Goal: Contribute content

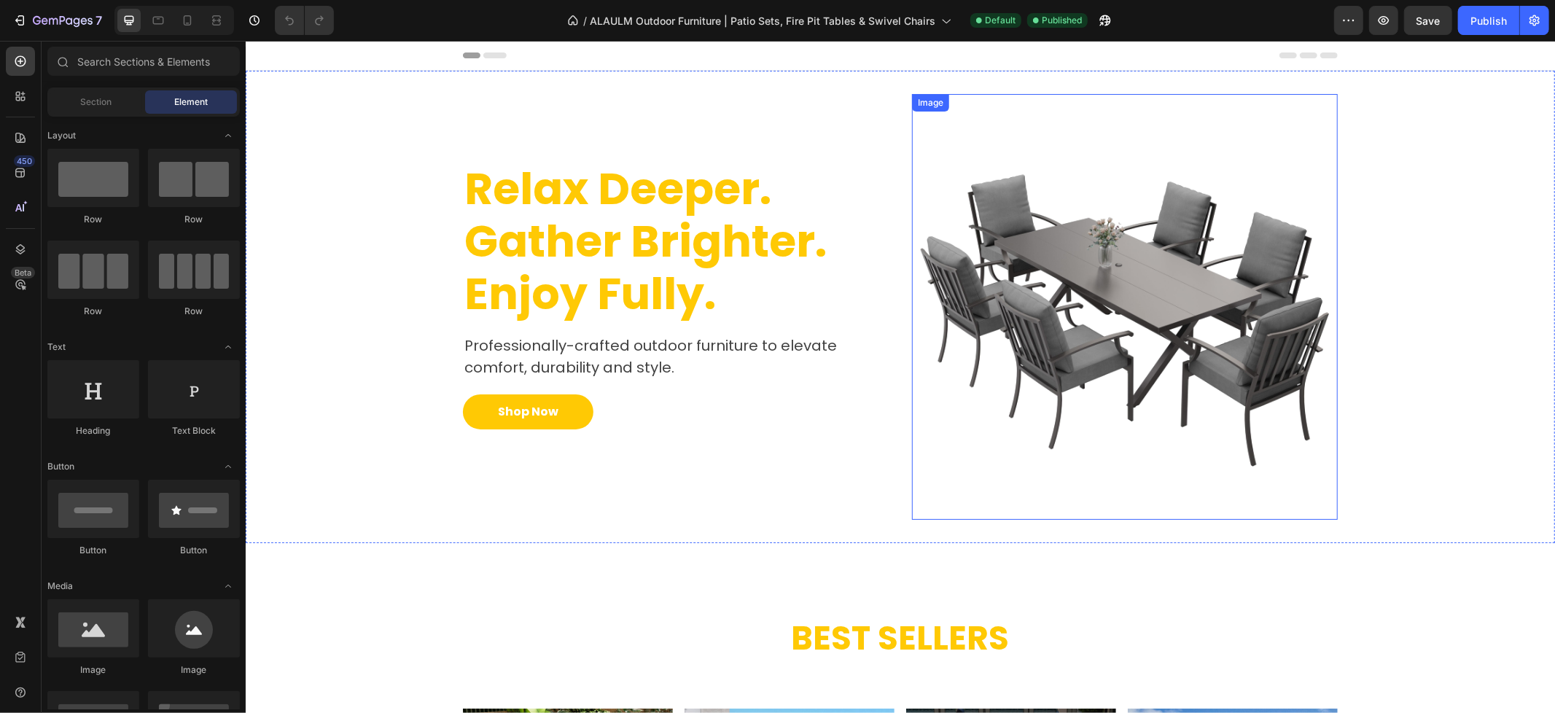
click at [1114, 343] on img at bounding box center [1124, 306] width 426 height 426
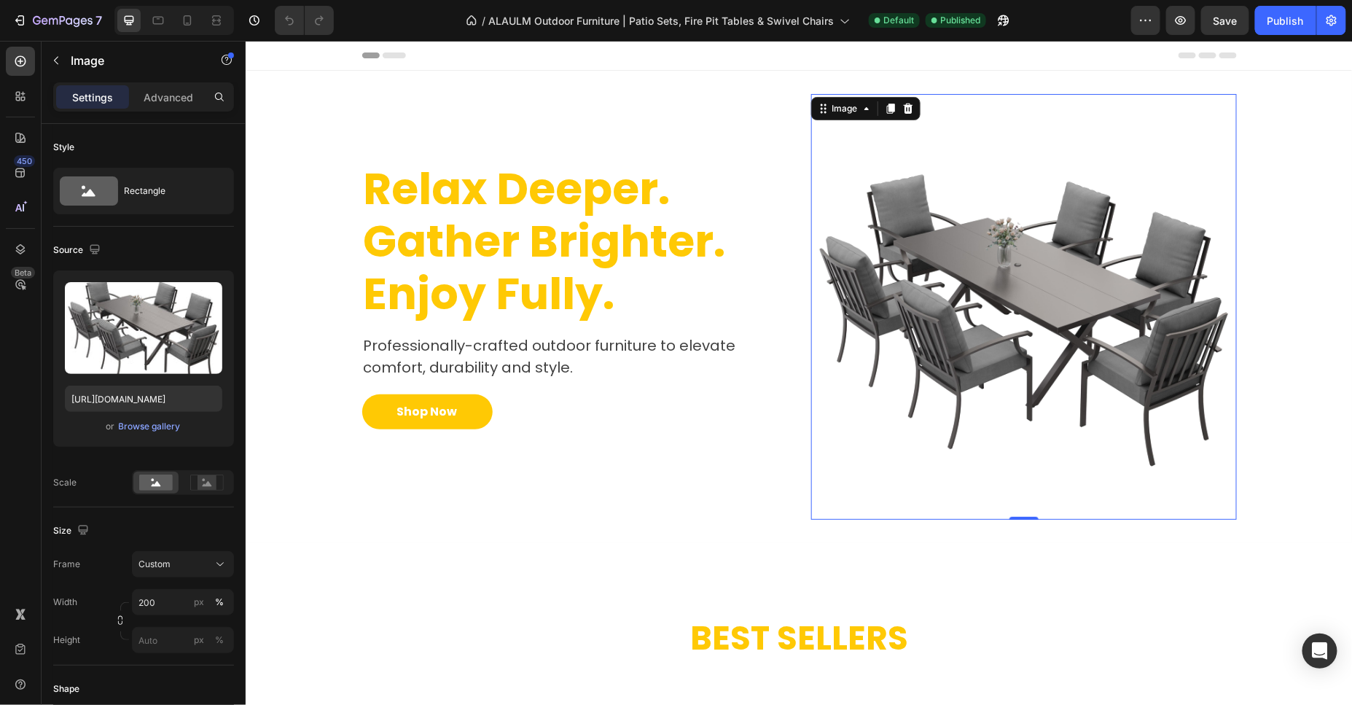
click at [1115, 266] on img at bounding box center [1023, 306] width 426 height 426
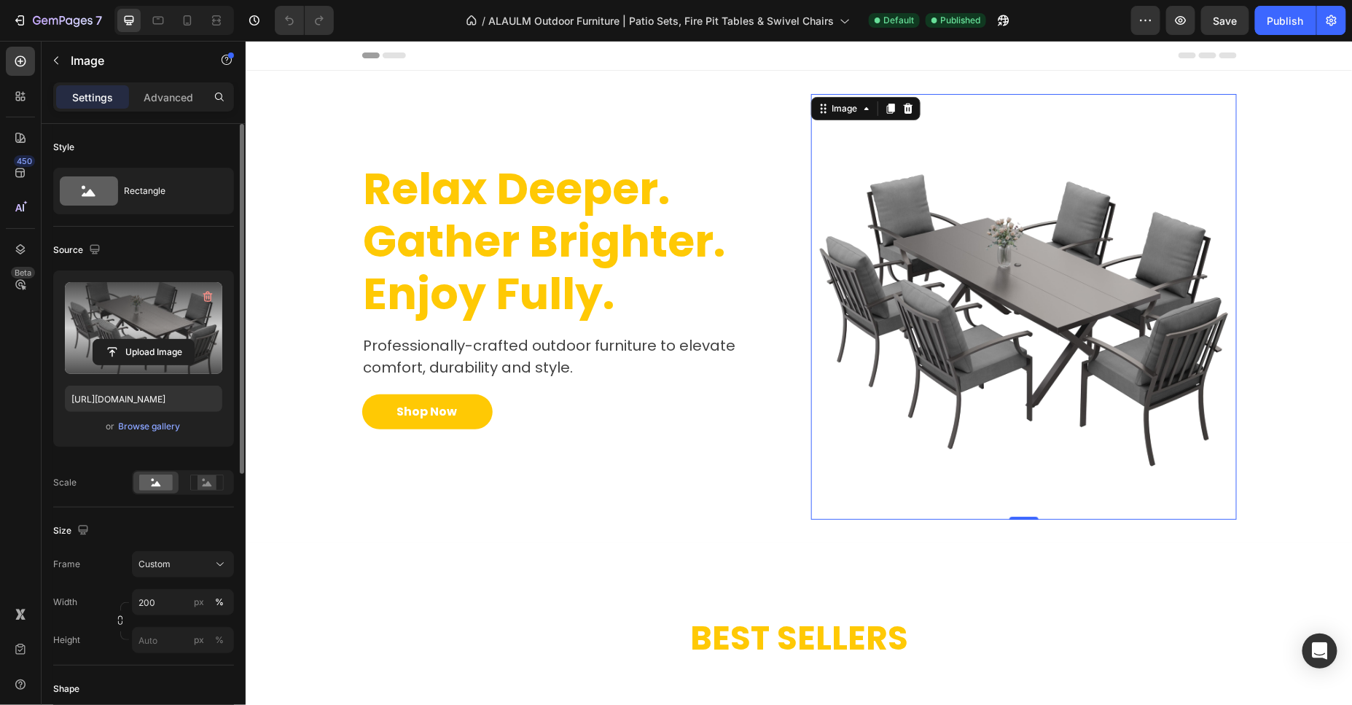
click at [169, 321] on label at bounding box center [143, 328] width 157 height 92
click at [169, 340] on input "file" at bounding box center [143, 352] width 101 height 25
click at [208, 295] on icon "button" at bounding box center [207, 296] width 15 height 15
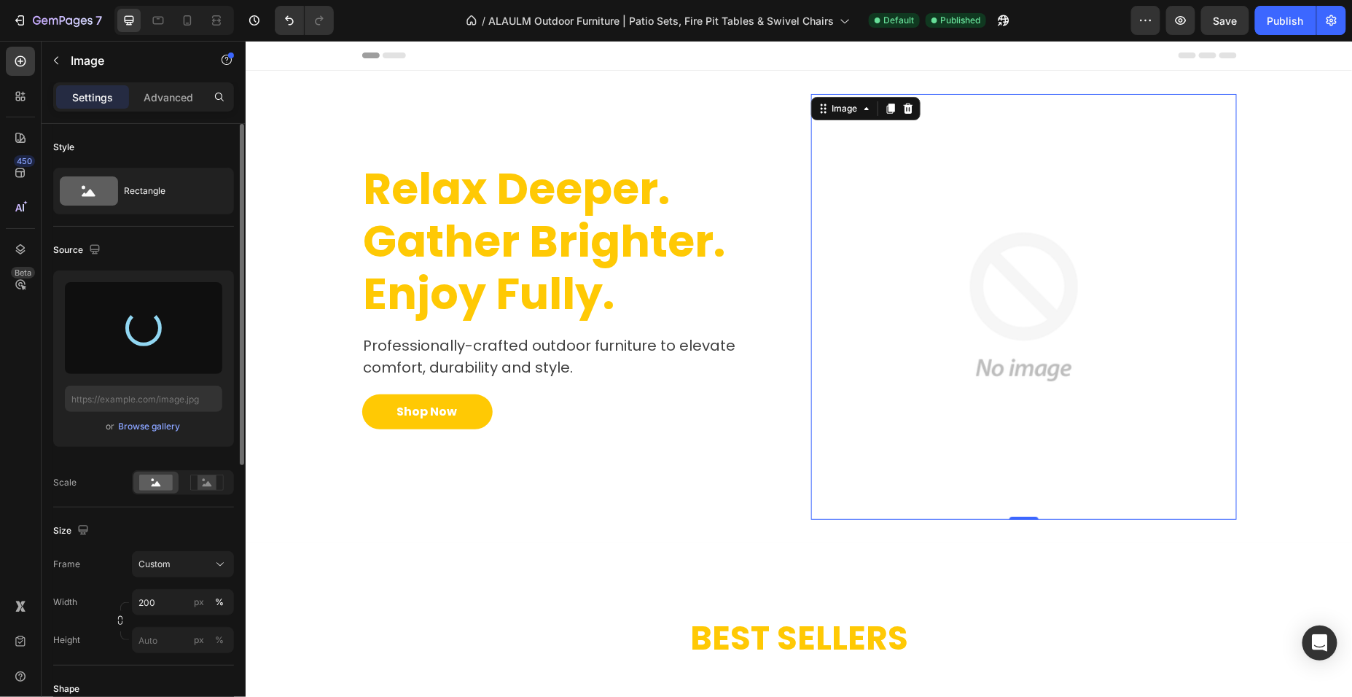
type input "[URL][DOMAIN_NAME]"
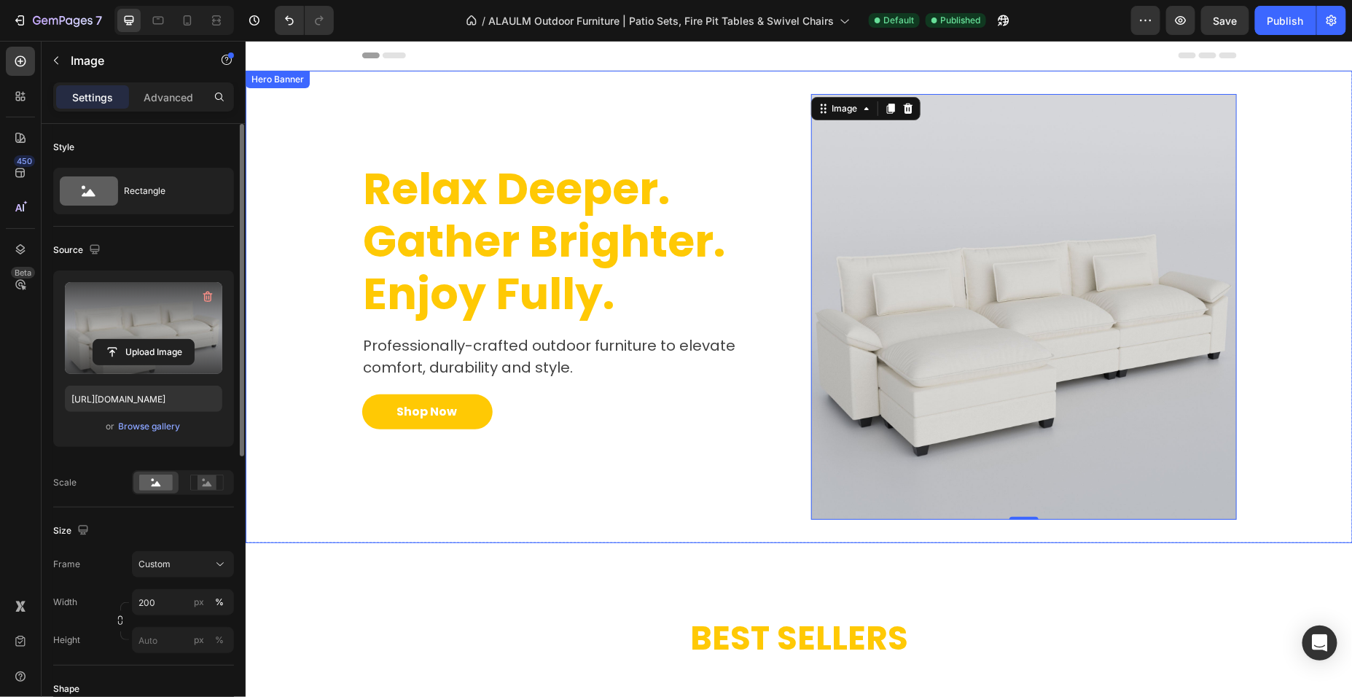
click at [1328, 340] on div "Background Image" at bounding box center [798, 306] width 1107 height 472
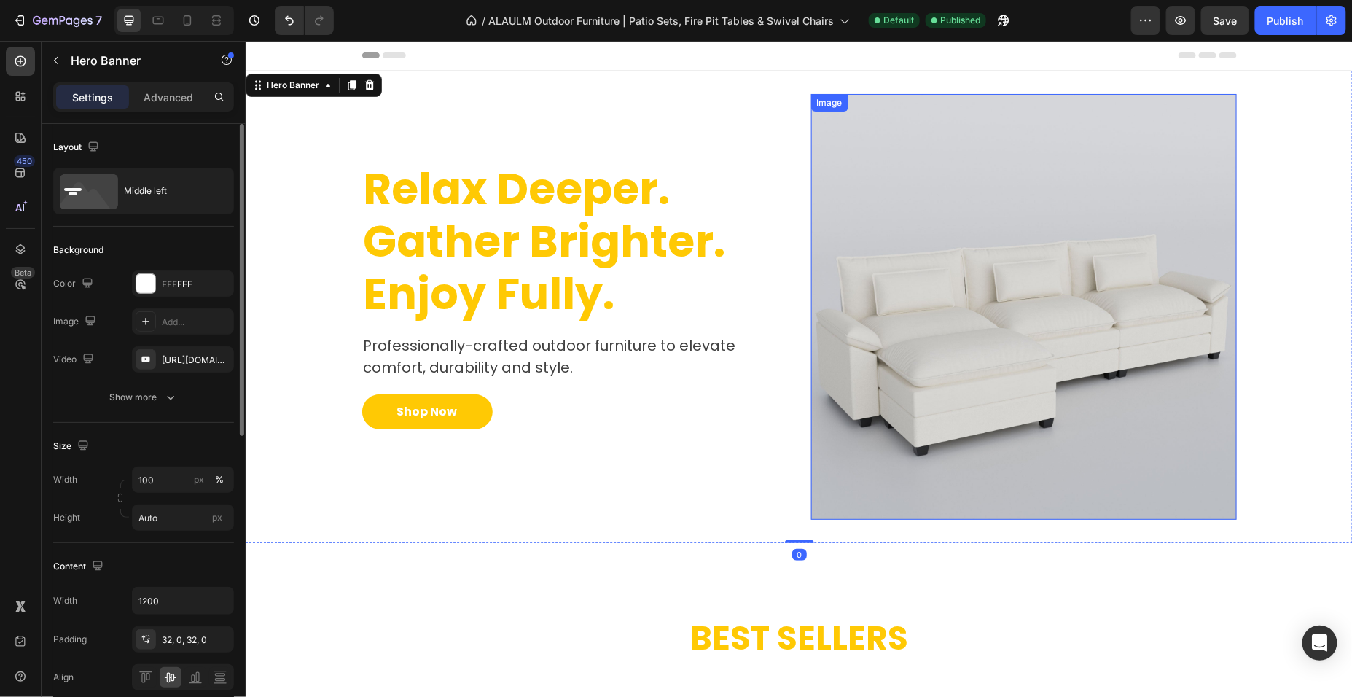
click at [990, 155] on img at bounding box center [1023, 306] width 426 height 426
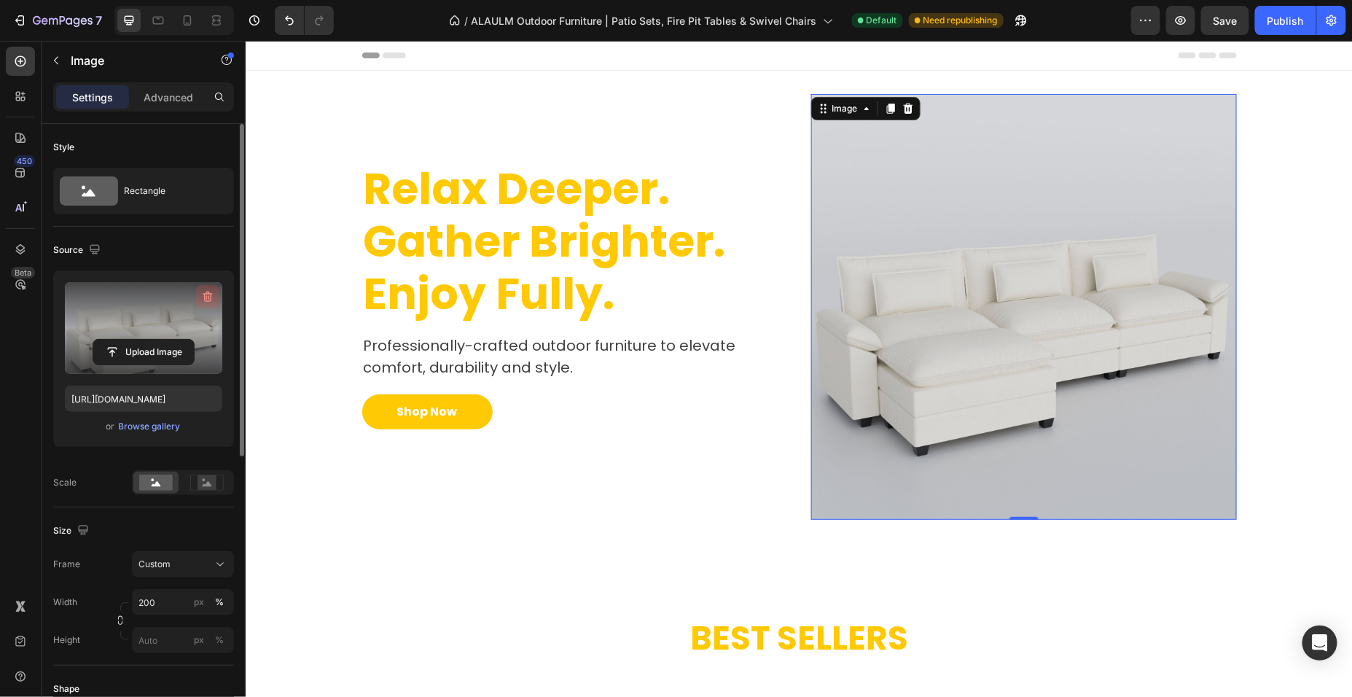
click at [208, 294] on icon "button" at bounding box center [207, 297] width 9 height 11
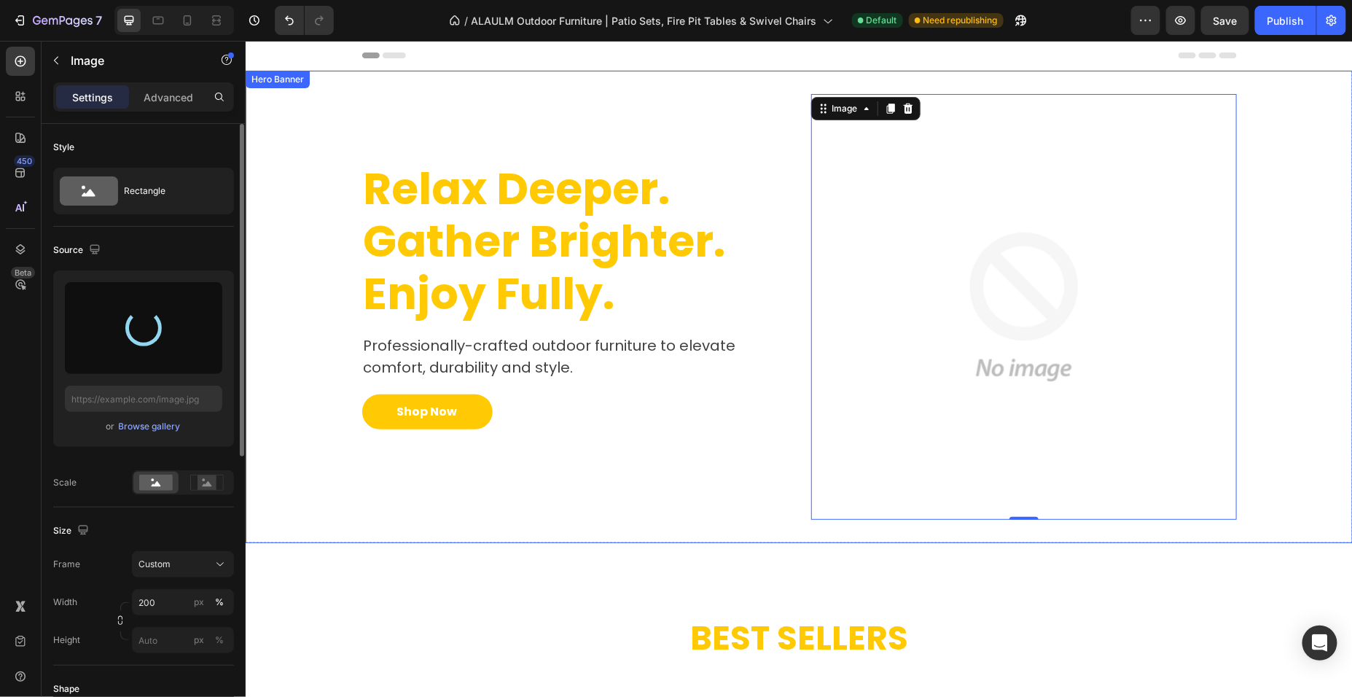
type input "[URL][DOMAIN_NAME]"
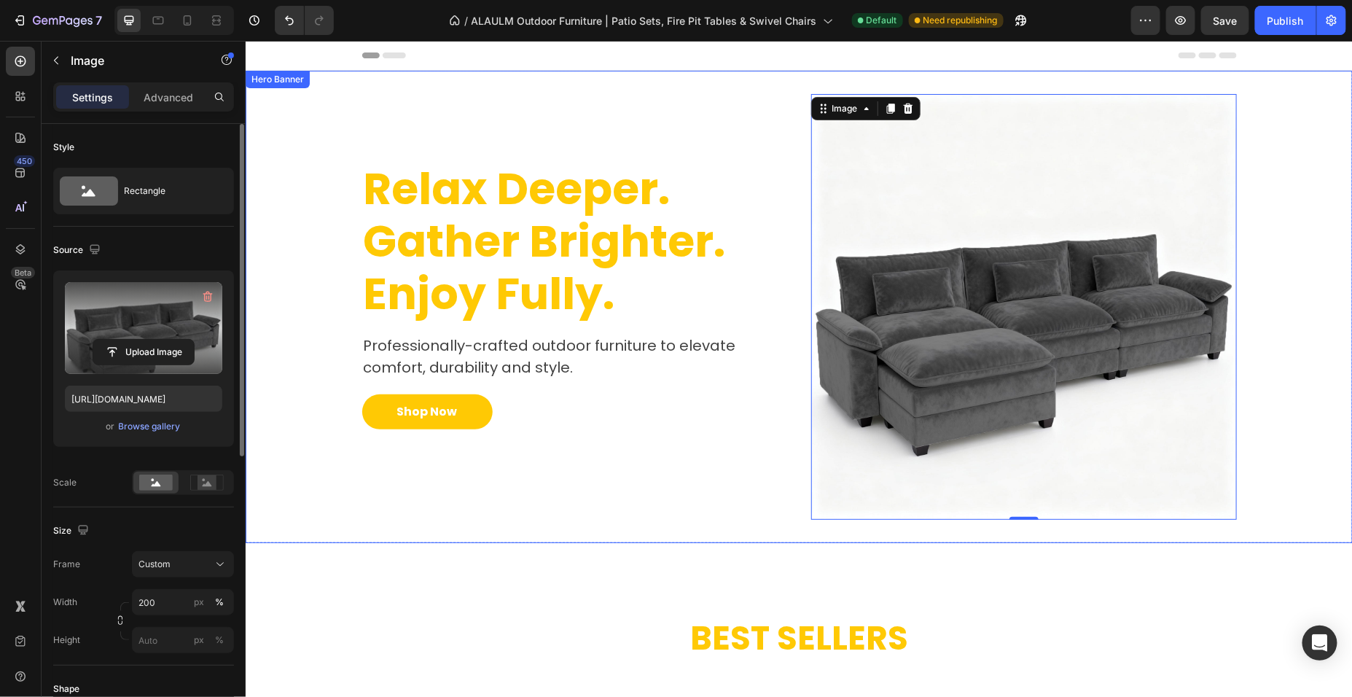
click at [1315, 259] on div "Background Image" at bounding box center [798, 306] width 1107 height 472
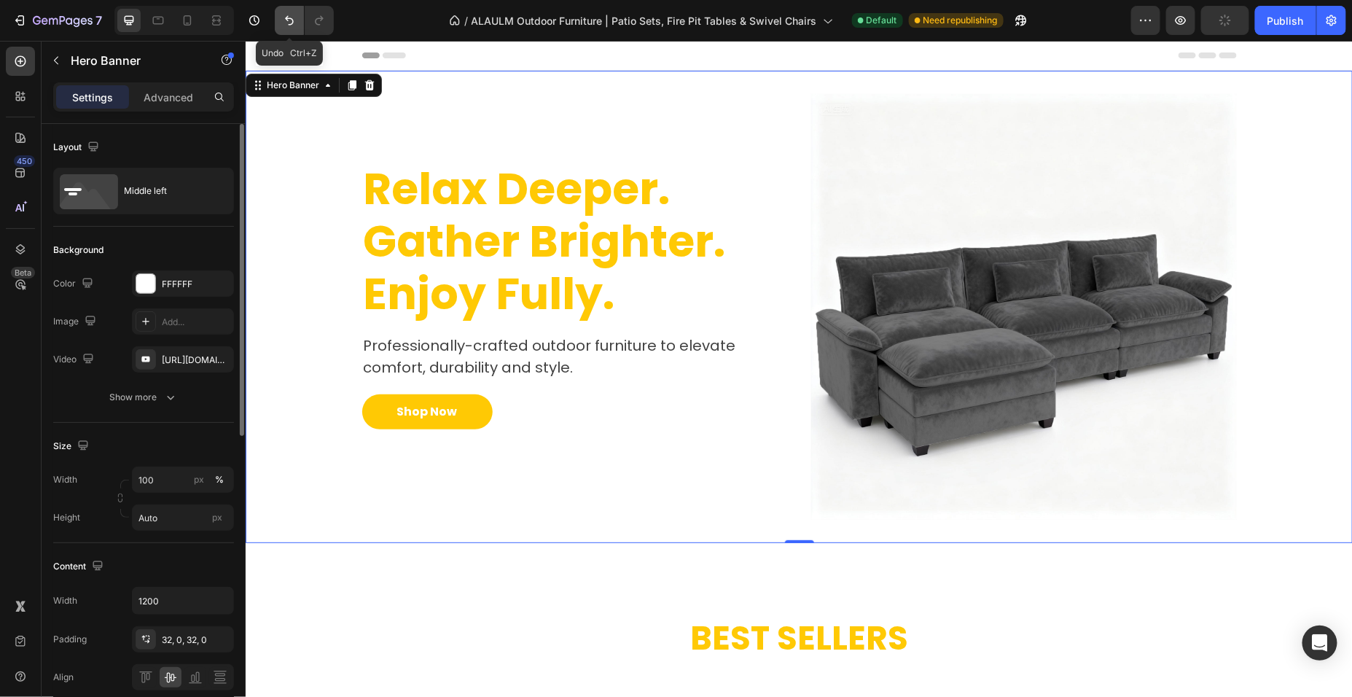
click at [293, 23] on icon "Undo/Redo" at bounding box center [289, 20] width 9 height 9
click at [292, 23] on icon "Undo/Redo" at bounding box center [289, 20] width 9 height 9
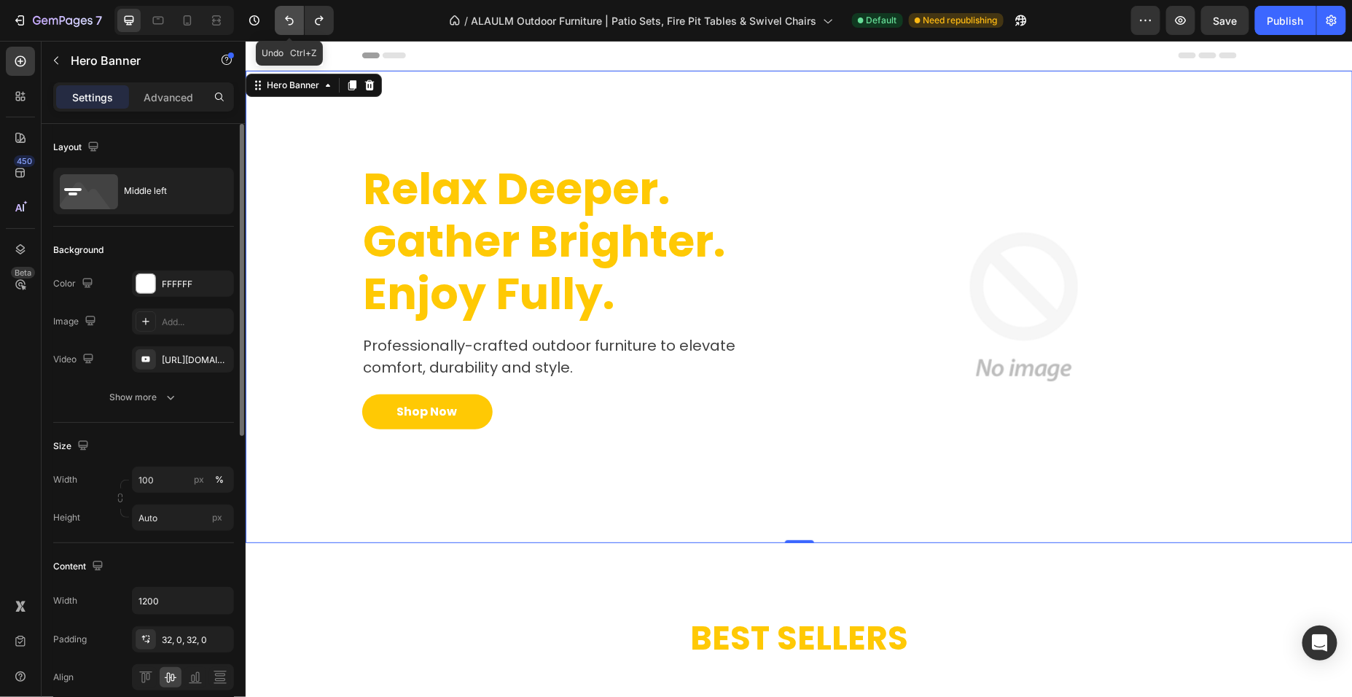
click at [292, 23] on icon "Undo/Redo" at bounding box center [289, 20] width 9 height 9
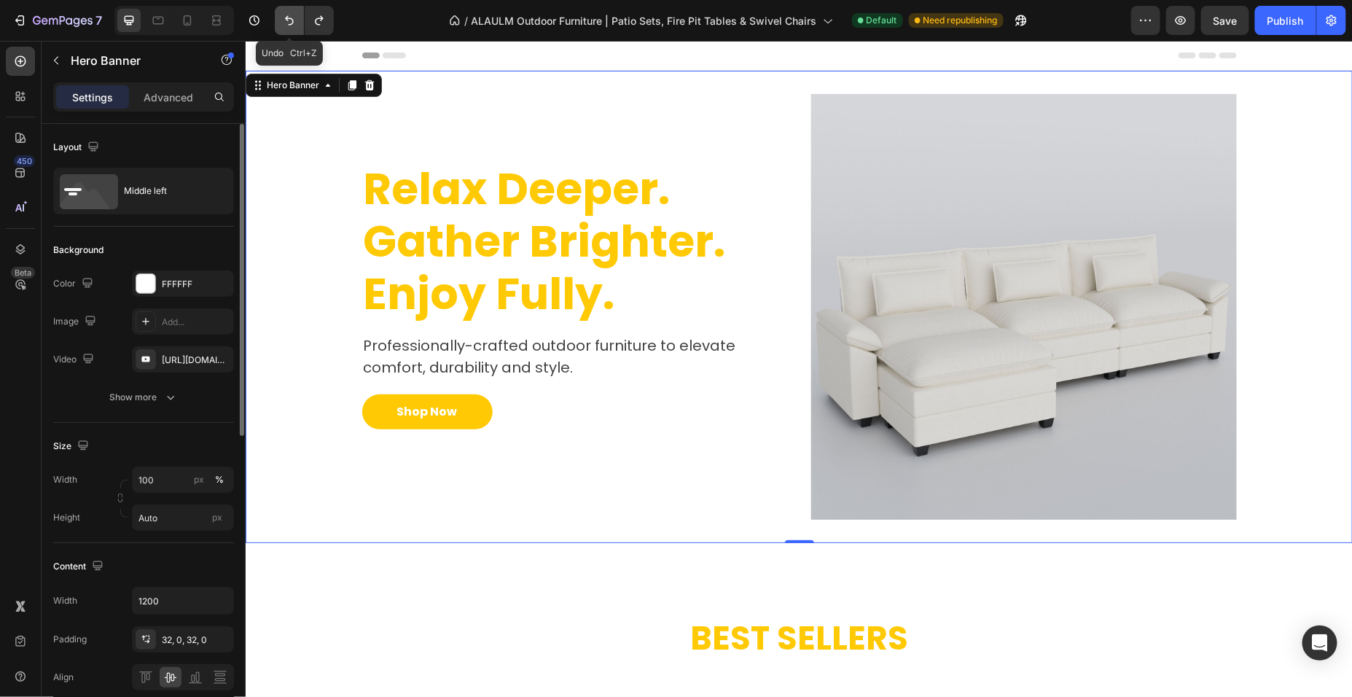
click at [292, 23] on icon "Undo/Redo" at bounding box center [289, 20] width 9 height 9
click at [286, 22] on icon "Undo/Redo" at bounding box center [289, 20] width 15 height 15
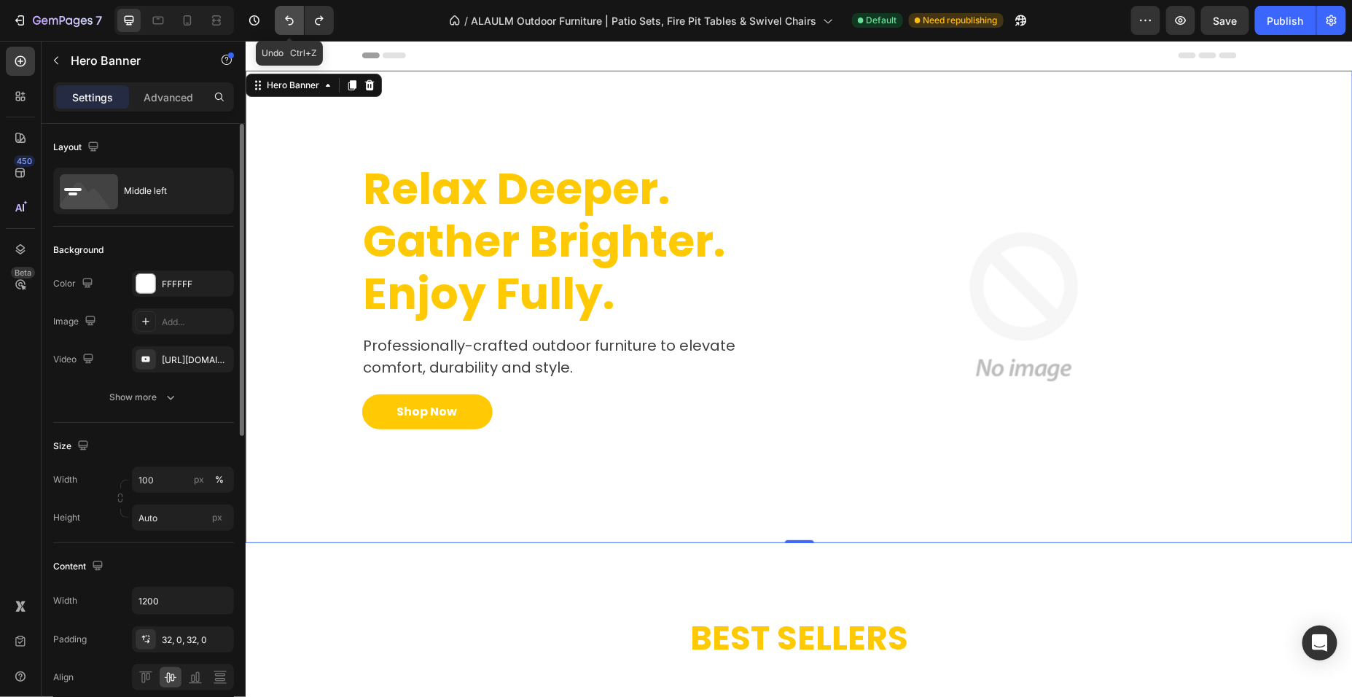
click at [287, 15] on icon "Undo/Redo" at bounding box center [289, 20] width 15 height 15
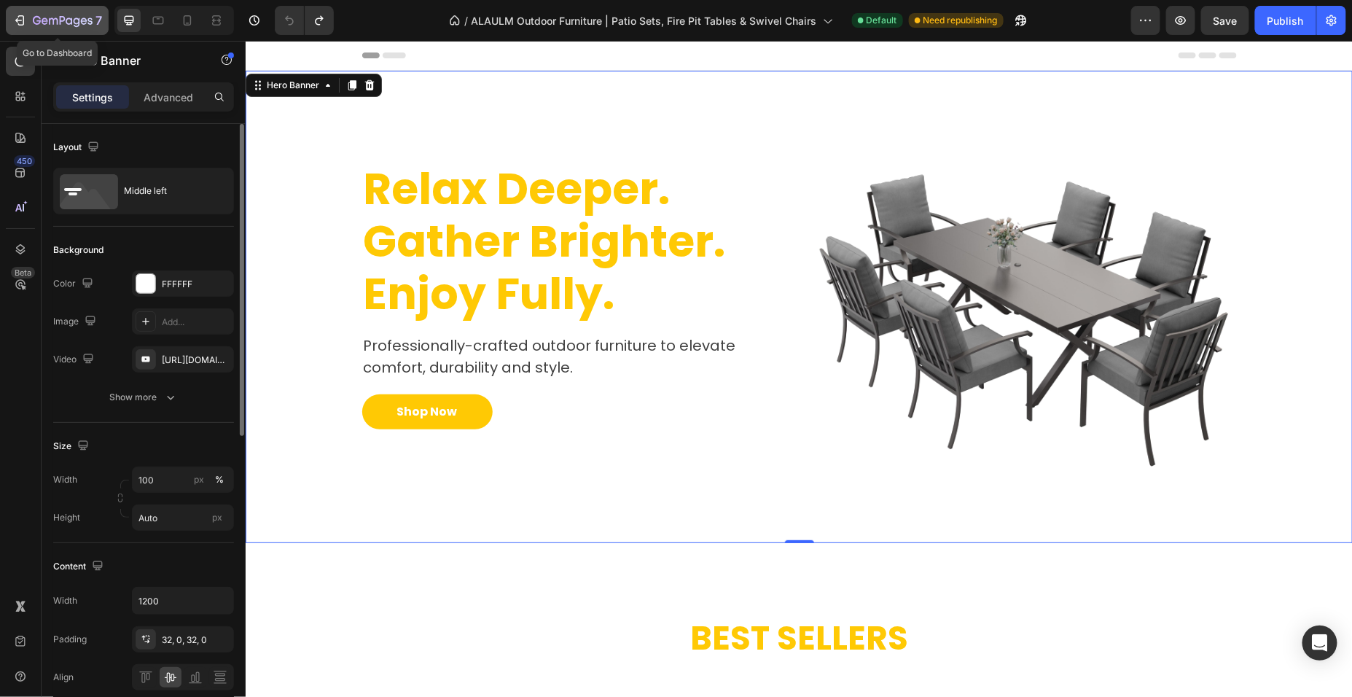
click at [45, 19] on icon "button" at bounding box center [63, 21] width 60 height 12
